Goal: Transaction & Acquisition: Purchase product/service

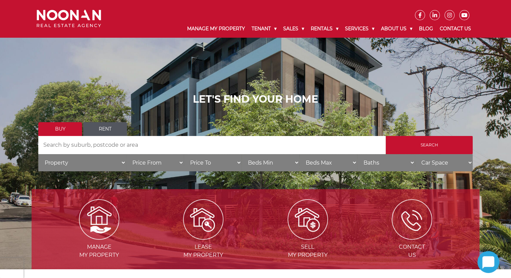
click at [432, 141] on input "Search" at bounding box center [429, 145] width 87 height 18
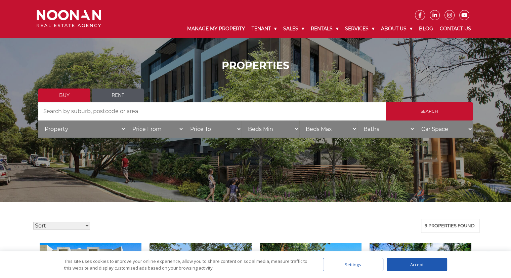
click at [60, 95] on link "Buy" at bounding box center [64, 95] width 52 height 14
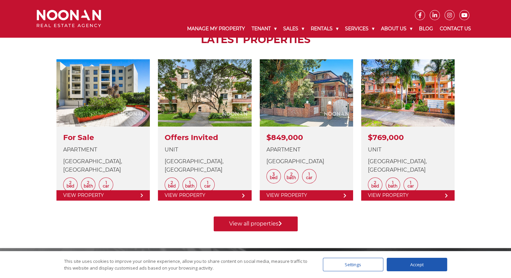
scroll to position [253, 0]
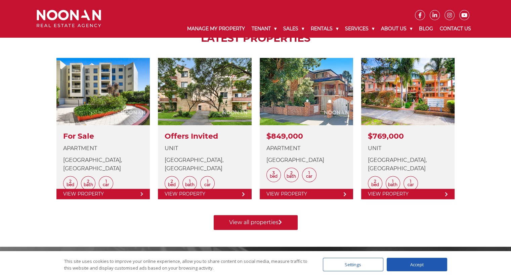
click at [256, 231] on div "Manage my Property Lease my Property Sell my Property Contact Us LATEST PROPERT…" at bounding box center [256, 83] width 448 height 328
click at [255, 222] on link "View all properties" at bounding box center [256, 222] width 84 height 15
